Goal: Complete application form

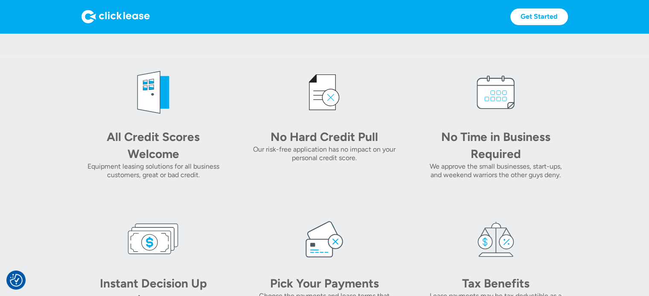
scroll to position [327, 0]
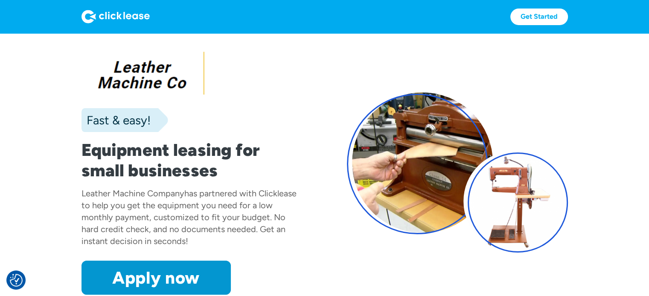
click at [0, 0] on link "Apply now" at bounding box center [0, 0] width 0 height 0
